Goal: Answer question/provide support: Share knowledge or assist other users

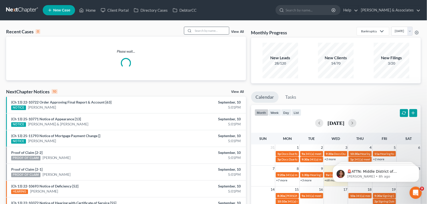
click at [187, 32] on icon at bounding box center [189, 31] width 4 height 4
click at [201, 30] on input "search" at bounding box center [211, 30] width 36 height 7
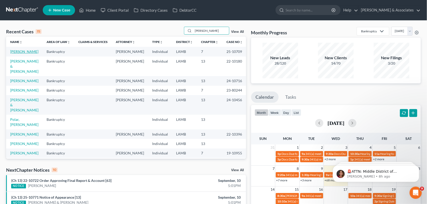
type input "[PERSON_NAME]"
click at [21, 50] on link "[PERSON_NAME]" at bounding box center [24, 51] width 28 height 4
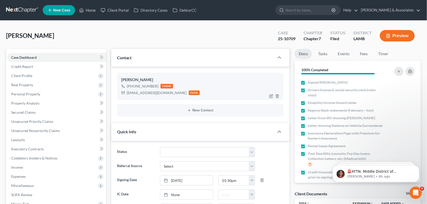
scroll to position [414, 0]
click at [347, 53] on link "Events" at bounding box center [343, 54] width 20 height 10
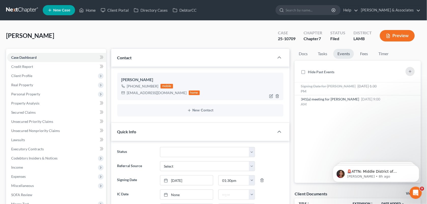
drag, startPoint x: 156, startPoint y: 86, endPoint x: 133, endPoint y: 85, distance: 23.6
click at [133, 85] on div "[PHONE_NUMBER] mobile" at bounding box center [160, 86] width 79 height 7
copy div "225) 407-5148"
drag, startPoint x: 246, startPoint y: 34, endPoint x: 181, endPoint y: 2, distance: 72.6
click at [246, 34] on div "[PERSON_NAME] Upgraded Case 25-10709 Chapter Chapter 7 Status Filed District [G…" at bounding box center [213, 38] width 414 height 22
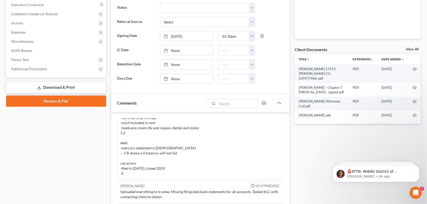
scroll to position [193, 0]
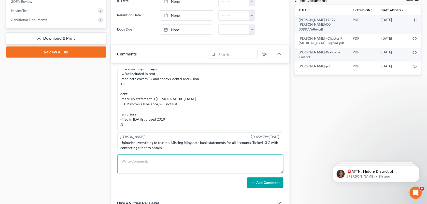
click at [188, 167] on textarea at bounding box center [200, 164] width 166 height 19
type textarea "Called client. Relayed the message from MCD. He said we will have it [DATE] if …"
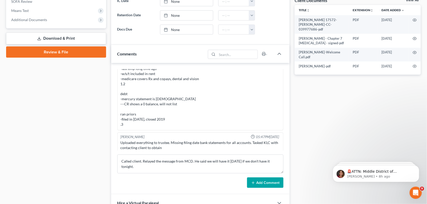
click at [270, 183] on button "Add Comment" at bounding box center [265, 182] width 36 height 11
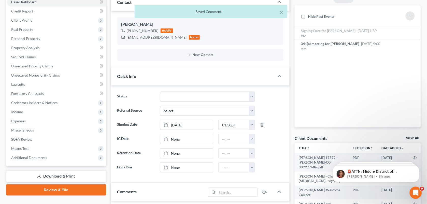
scroll to position [0, 0]
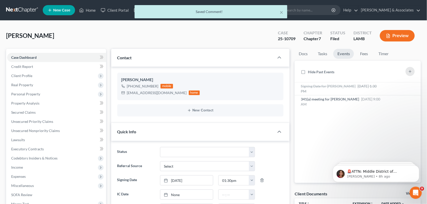
click at [88, 12] on div "× Saved Comment!" at bounding box center [210, 13] width 427 height 16
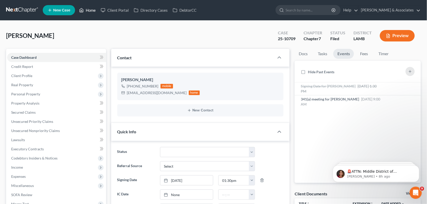
click at [88, 12] on link "Home" at bounding box center [88, 10] width 22 height 9
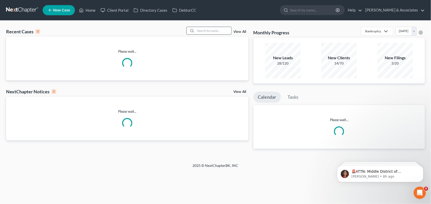
click at [208, 28] on input "search" at bounding box center [214, 30] width 36 height 7
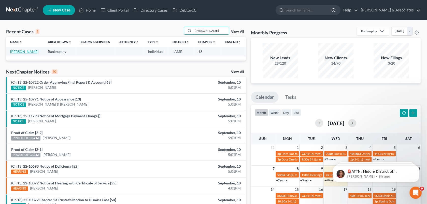
type input "[PERSON_NAME]"
click at [19, 53] on link "[PERSON_NAME]" at bounding box center [24, 51] width 28 height 4
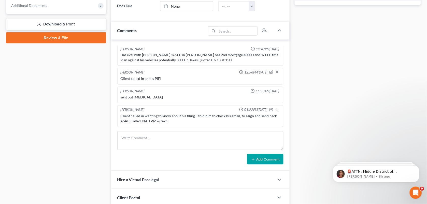
scroll to position [275, 0]
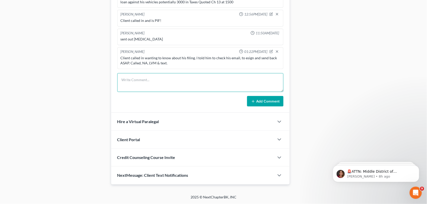
click at [168, 76] on textarea at bounding box center [200, 82] width 166 height 19
paste textarea "[PERSON_NAME] confirmed that 9AM is a good time for his welcome call with you […"
click at [238, 84] on textarea "[PERSON_NAME] confirmed that 9AM is a good time for his welcome call with you" at bounding box center [200, 82] width 166 height 19
click at [237, 81] on textarea "[PERSON_NAME] confirmed that 9AM is a good time for his welcome call with you" at bounding box center [200, 82] width 166 height 19
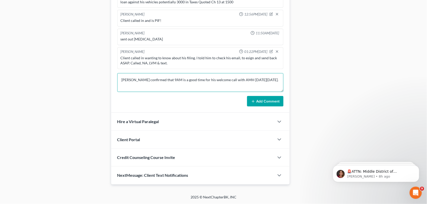
type textarea "[PERSON_NAME] confirmed that 9AM is a good time for his welcome call with AMH […"
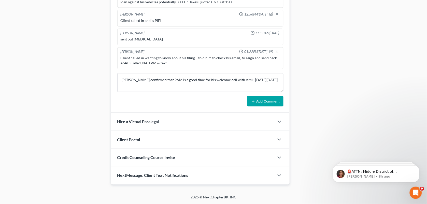
click at [268, 97] on button "Add Comment" at bounding box center [265, 101] width 36 height 11
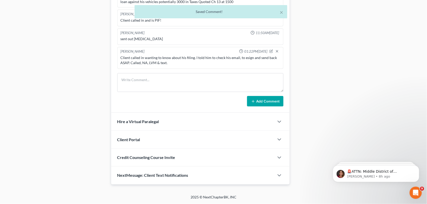
scroll to position [21, 0]
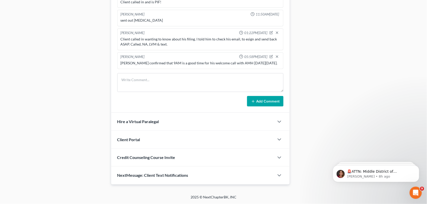
drag, startPoint x: 319, startPoint y: 18, endPoint x: 249, endPoint y: 3, distance: 71.4
